Goal: Navigation & Orientation: Find specific page/section

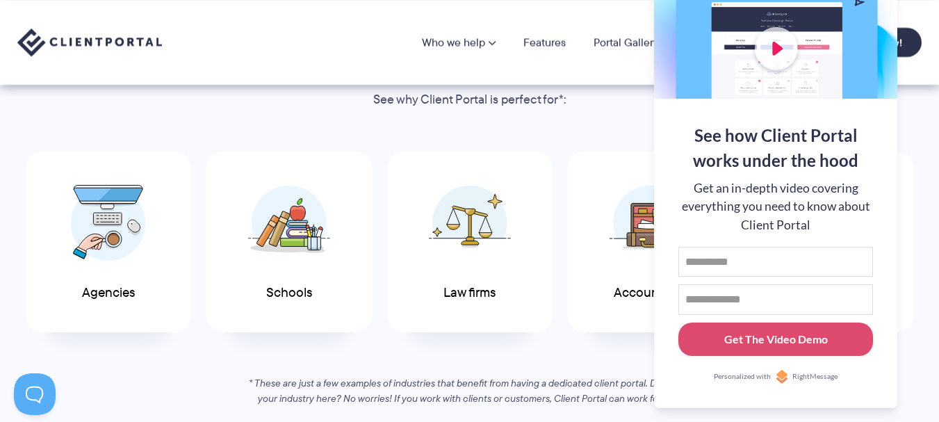
scroll to position [556, 0]
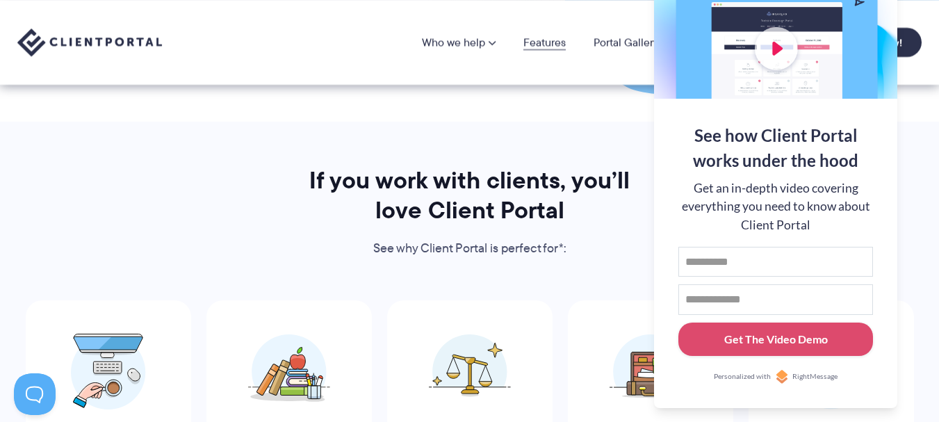
click at [561, 39] on link "Features" at bounding box center [544, 42] width 42 height 11
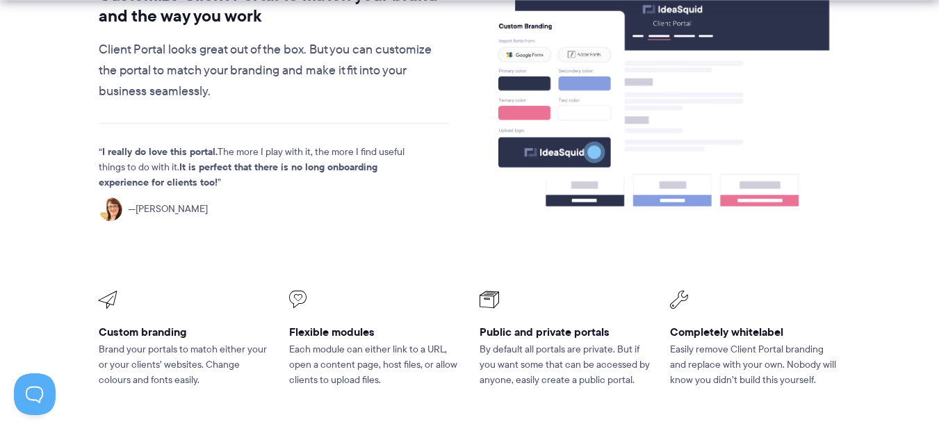
scroll to position [626, 0]
